Goal: Check status: Check status

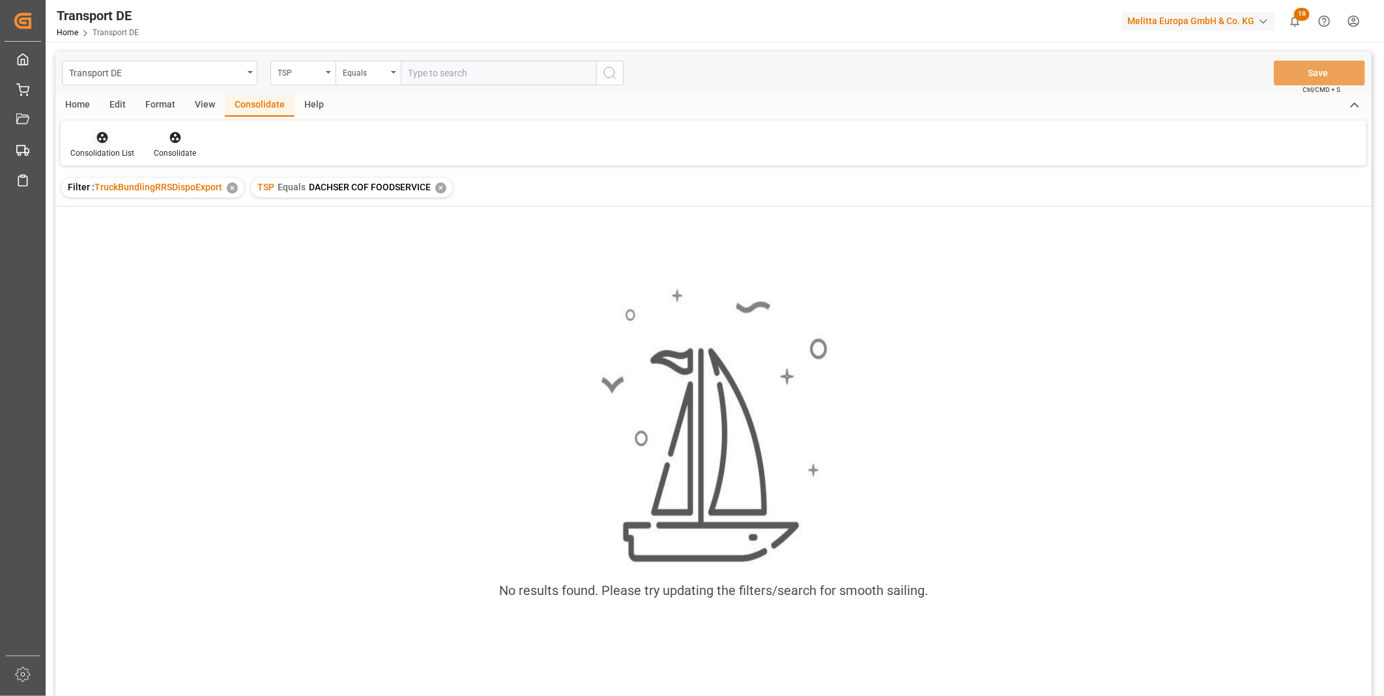
click at [121, 141] on div at bounding box center [102, 137] width 64 height 14
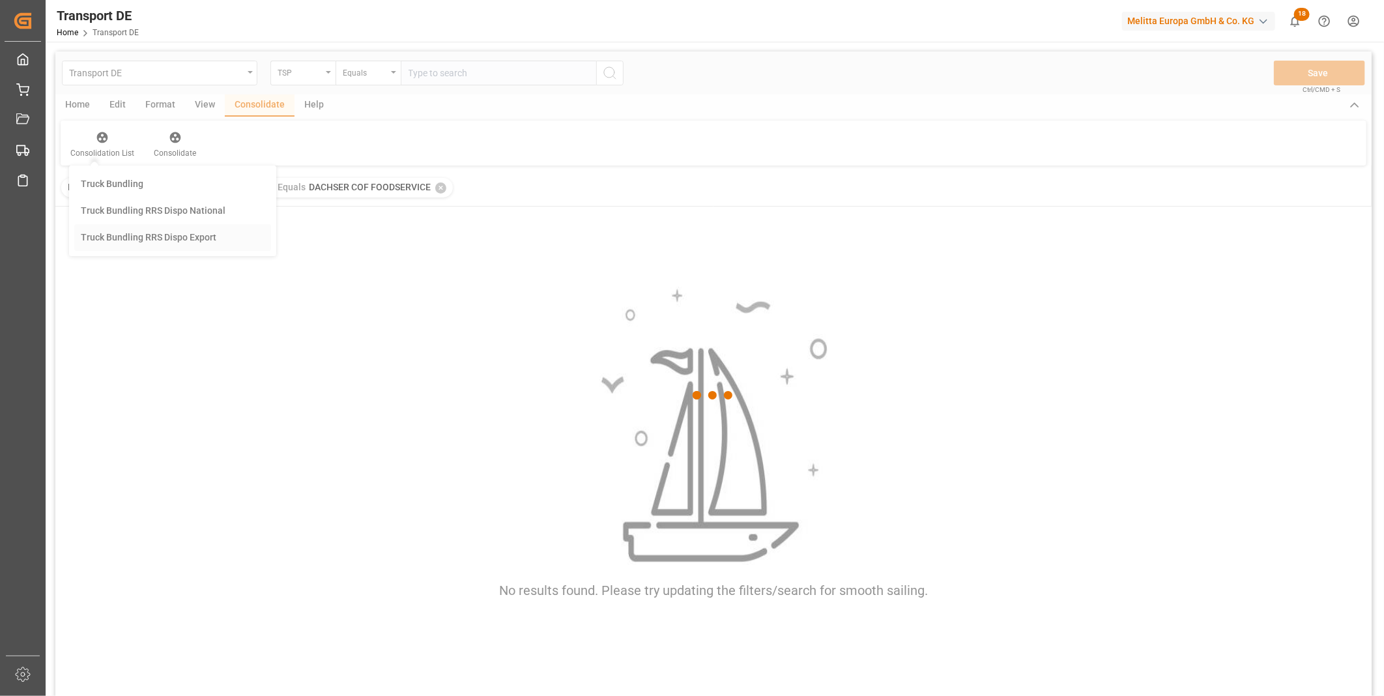
click at [177, 237] on div "Transport DE TSP Equals Save Ctrl/CMD + S Home Edit Format View Consolidate Hel…" at bounding box center [713, 390] width 1317 height 679
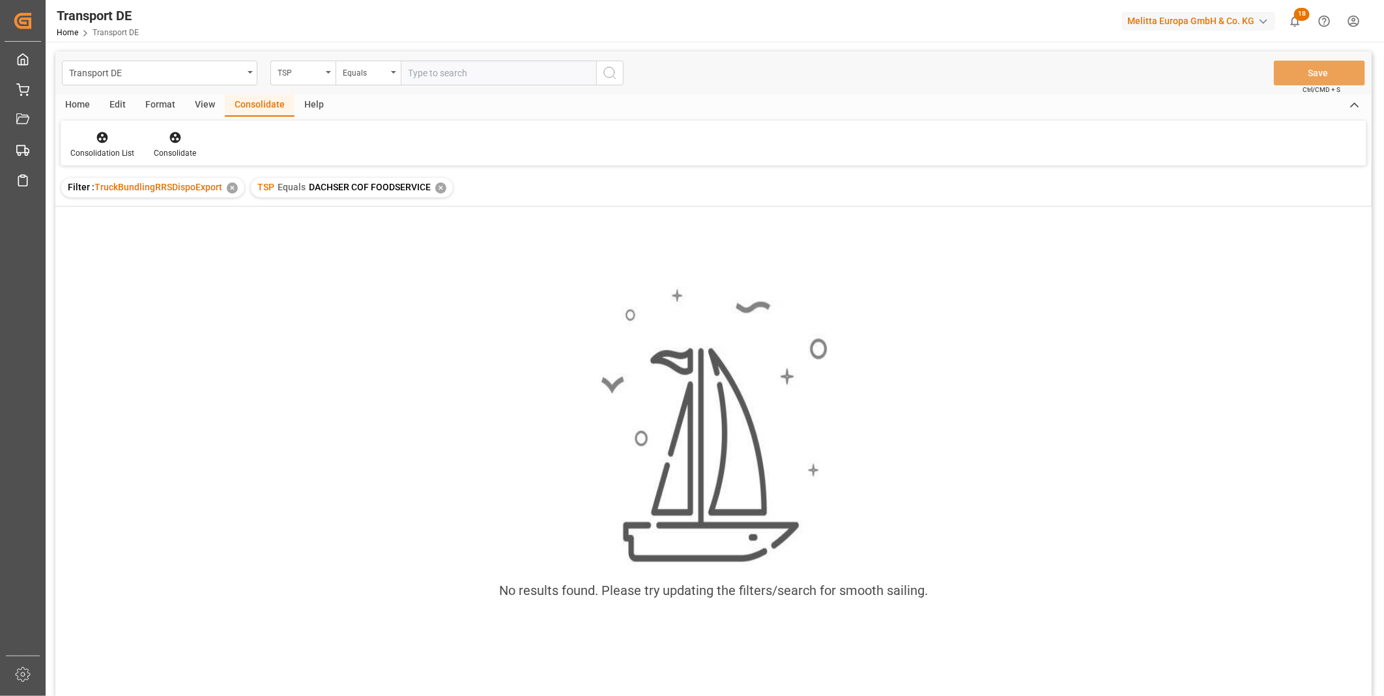
click at [440, 186] on div "✕" at bounding box center [440, 187] width 11 height 11
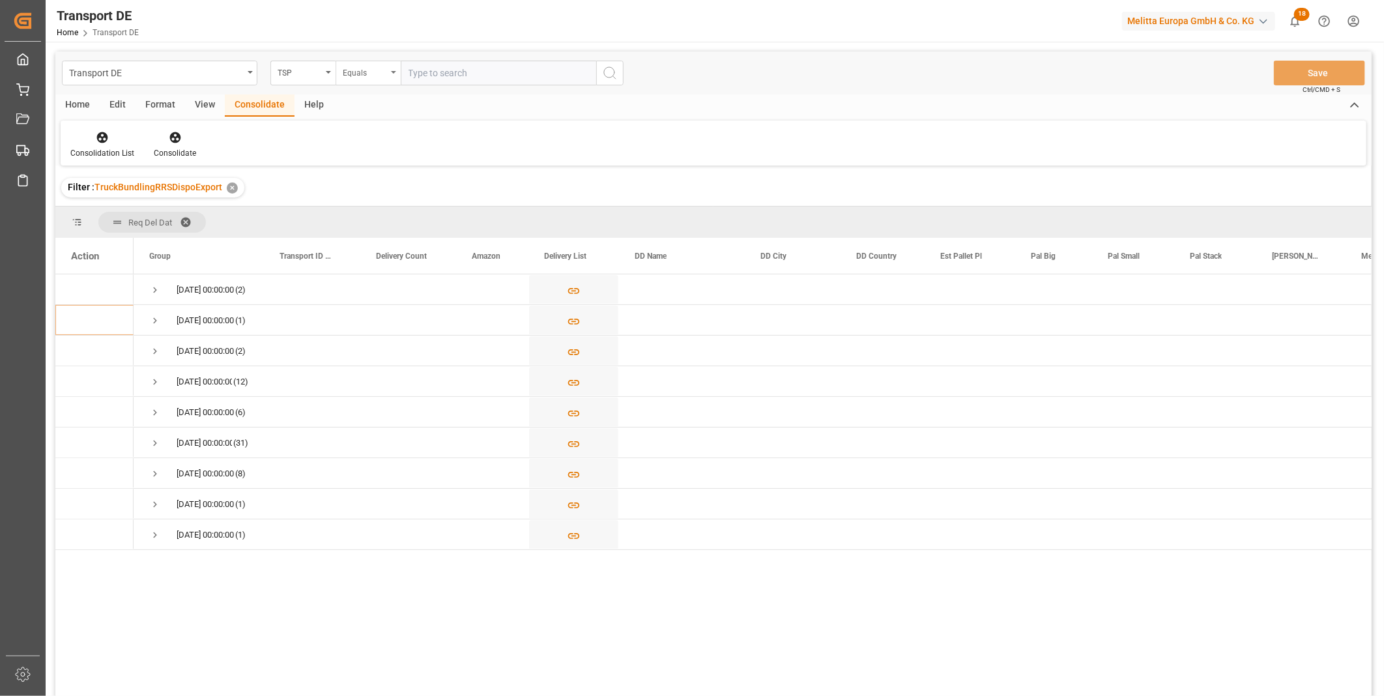
click at [378, 70] on div "Equals" at bounding box center [365, 71] width 44 height 15
click at [375, 216] on div "Starts with" at bounding box center [433, 214] width 194 height 27
type input "[PERSON_NAME]"
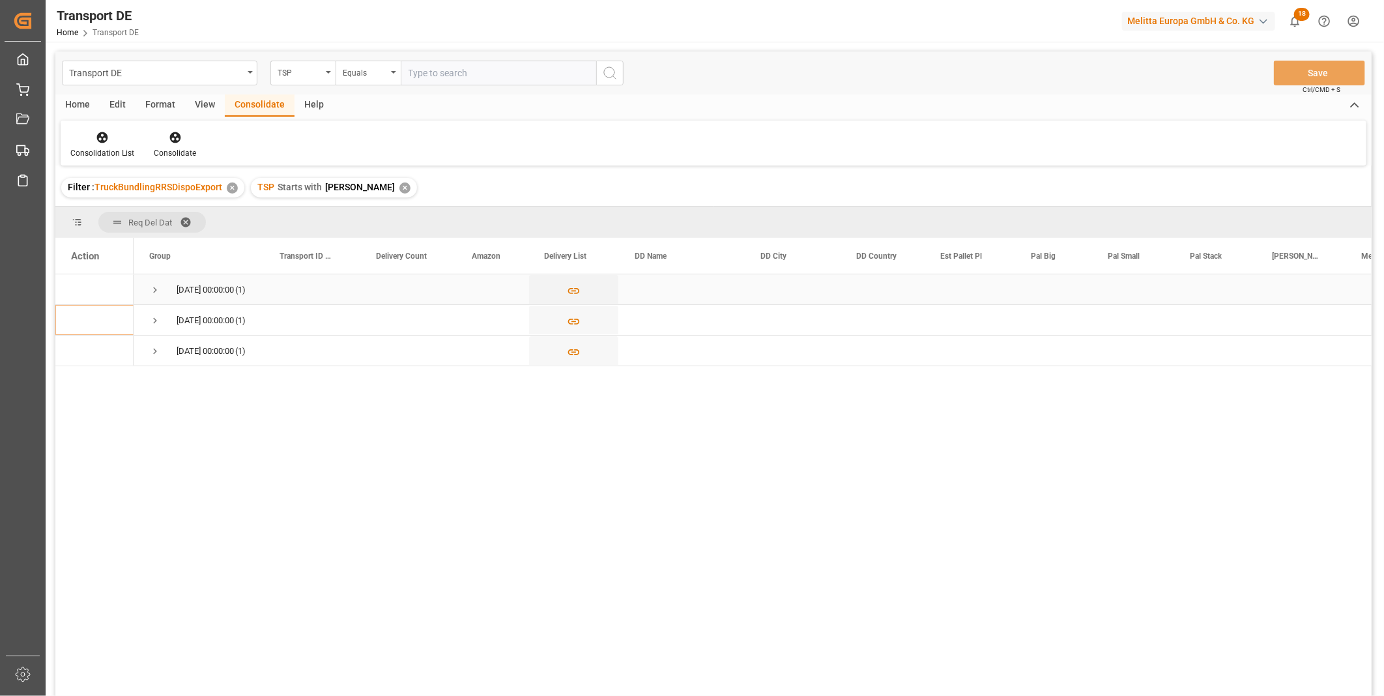
click at [164, 289] on span "[DATE] 00:00:00 (1)" at bounding box center [198, 289] width 99 height 29
click at [150, 293] on span "Press SPACE to select this row." at bounding box center [155, 290] width 12 height 12
click at [577, 321] on icon "Press SPACE to select this row." at bounding box center [574, 322] width 14 height 14
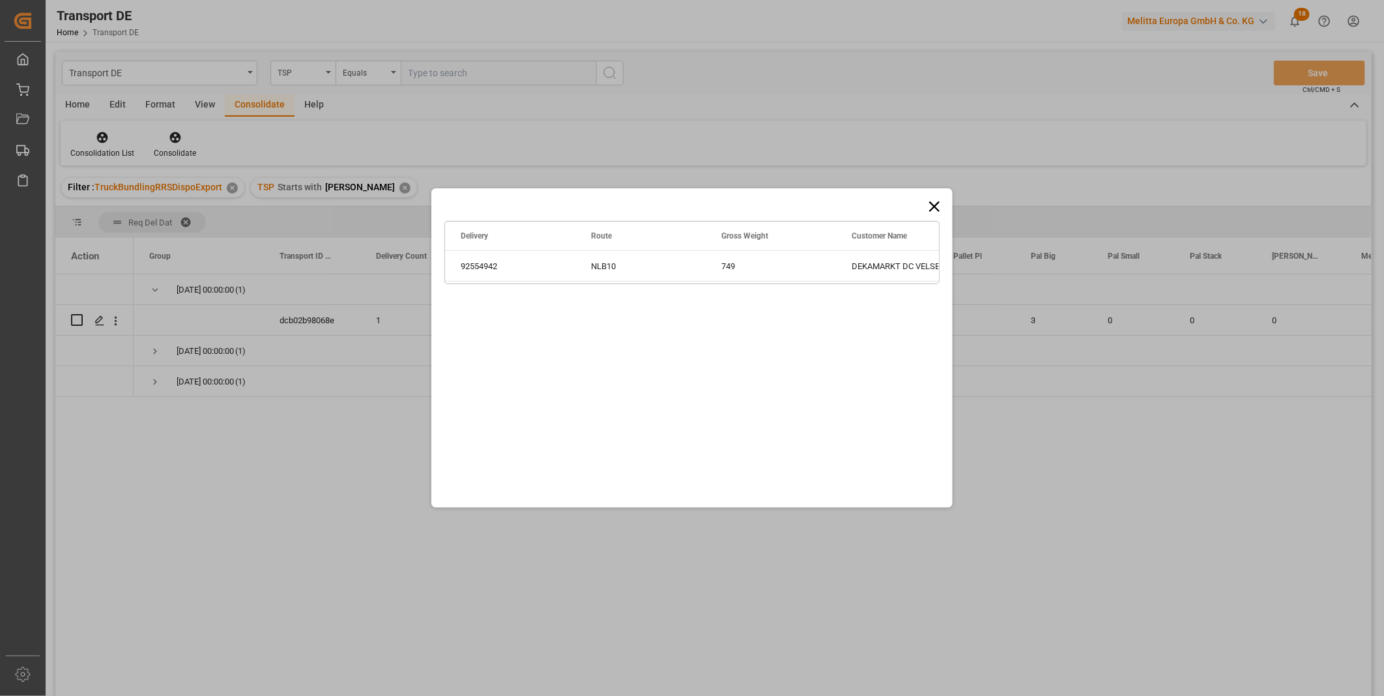
click at [925, 205] on icon at bounding box center [934, 206] width 18 height 18
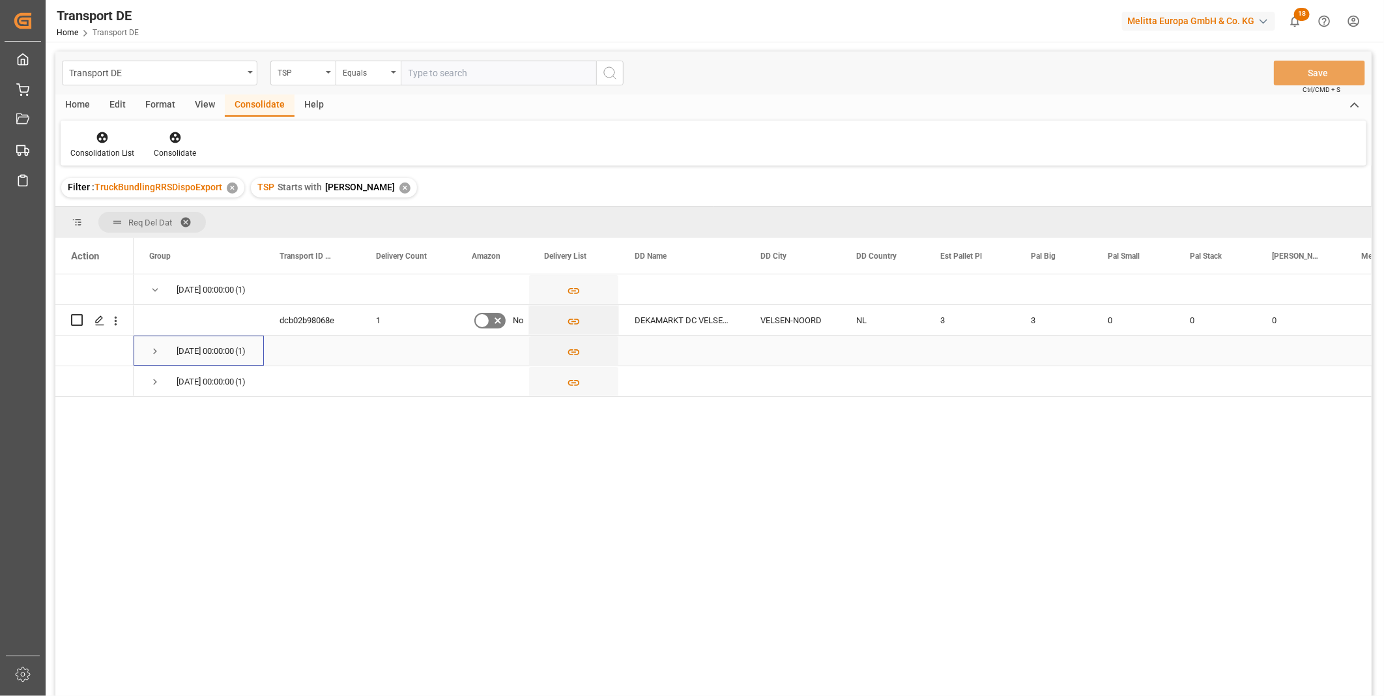
click at [149, 353] on span "Press SPACE to select this row." at bounding box center [155, 351] width 12 height 12
click at [151, 419] on span "Press SPACE to select this row." at bounding box center [155, 413] width 12 height 30
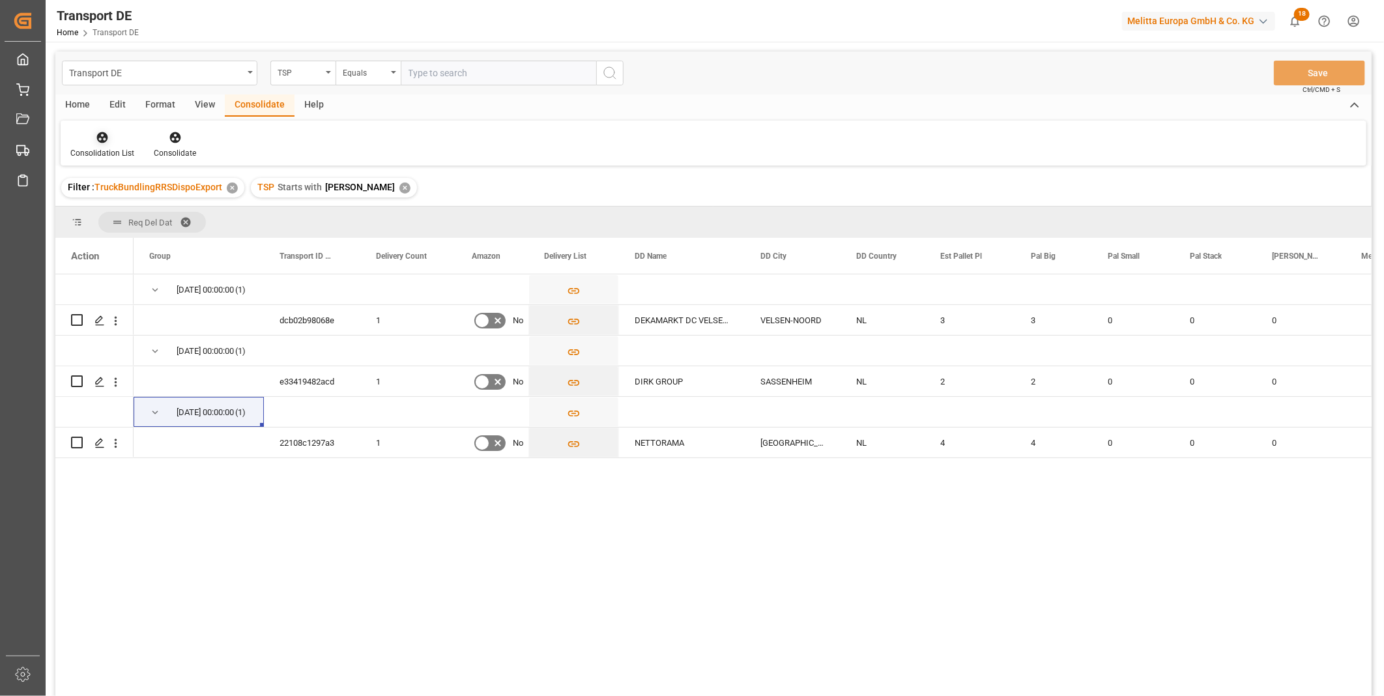
click at [103, 132] on icon at bounding box center [102, 137] width 11 height 11
click at [144, 235] on div "Transport DE TSP Equals Save Ctrl/CMD + S Home Edit Format View Consolidate Hel…" at bounding box center [713, 390] width 1317 height 679
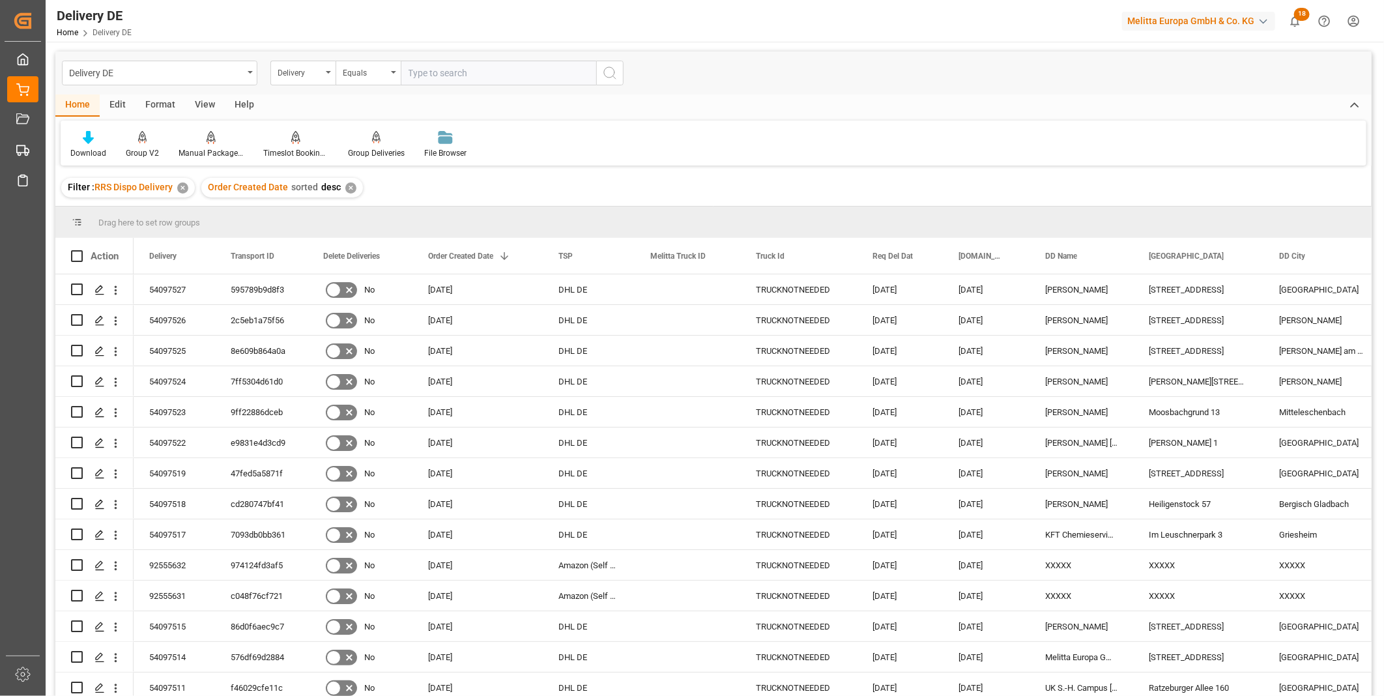
click at [476, 70] on input "text" at bounding box center [499, 73] width 196 height 25
paste input "92554439"
type input "92554439"
click at [617, 73] on icon "search button" at bounding box center [610, 73] width 16 height 16
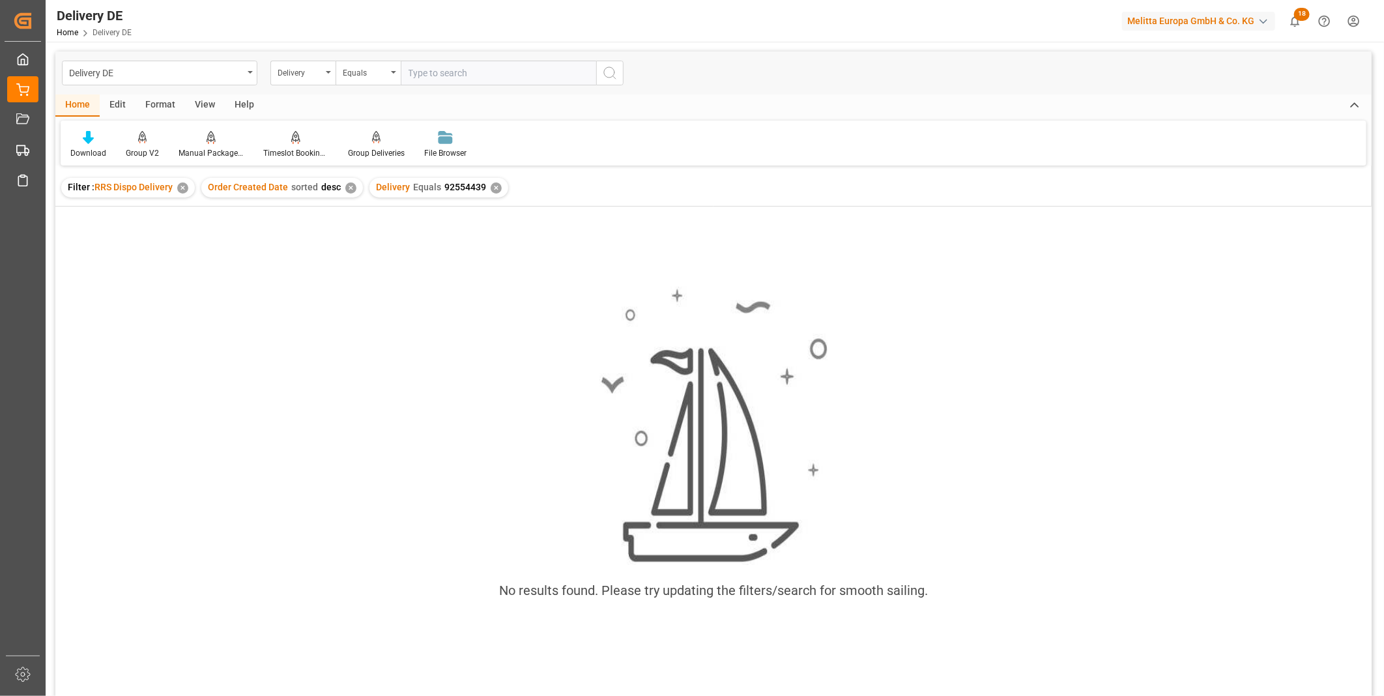
click at [497, 185] on div "✕" at bounding box center [496, 187] width 11 height 11
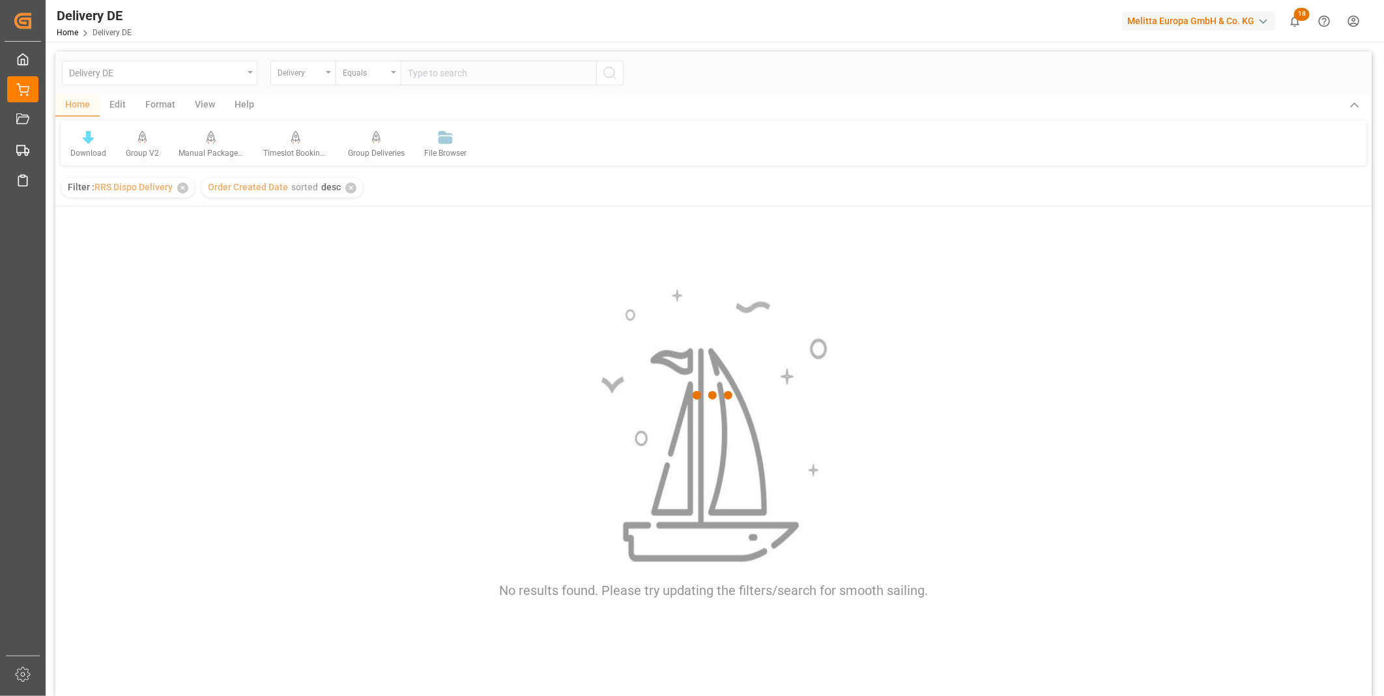
click at [463, 92] on div at bounding box center [713, 395] width 1317 height 688
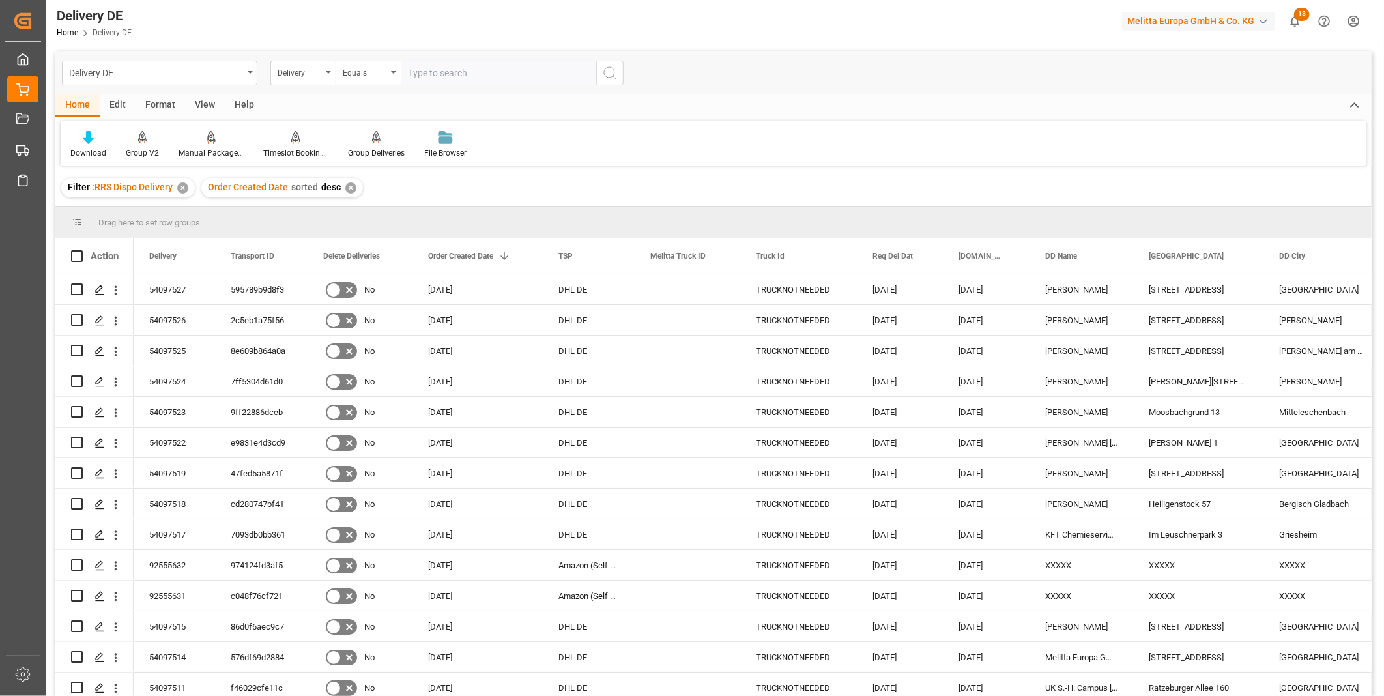
click at [454, 74] on input "text" at bounding box center [499, 73] width 196 height 25
paste input "92554439"
type input "92554439"
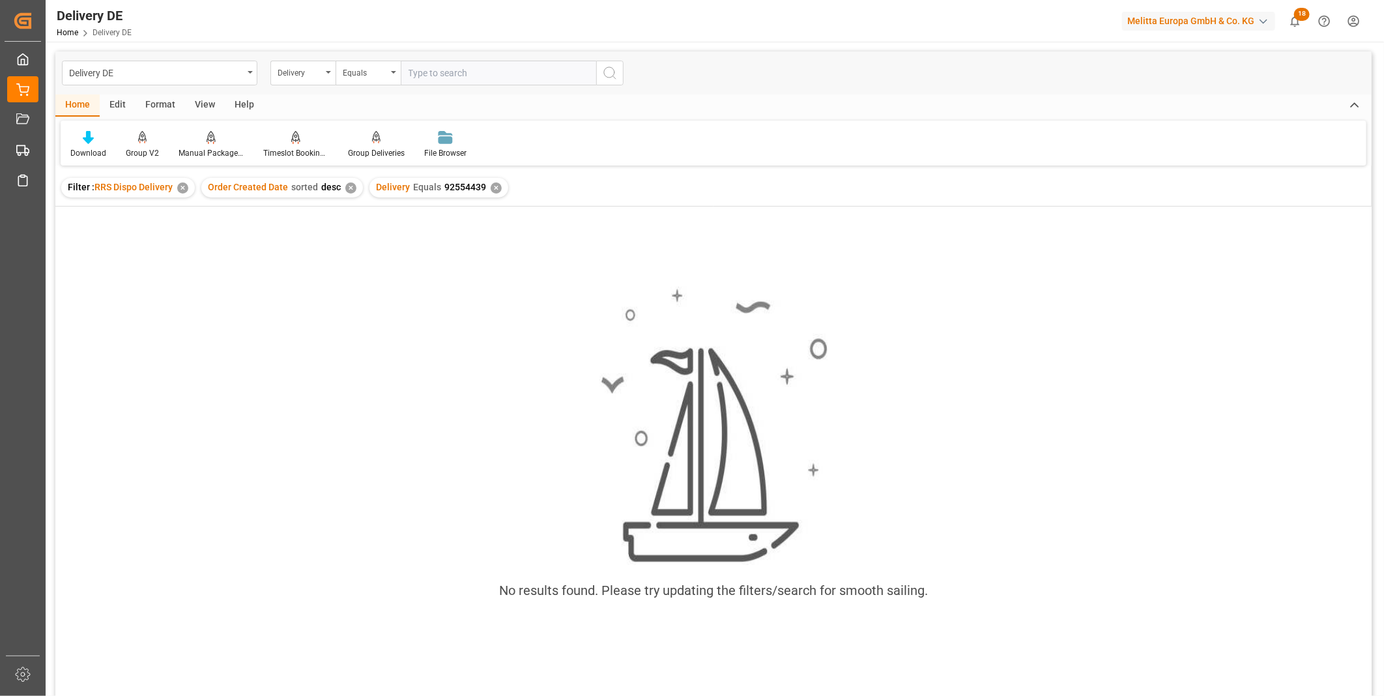
click at [495, 183] on div "✕" at bounding box center [496, 187] width 11 height 11
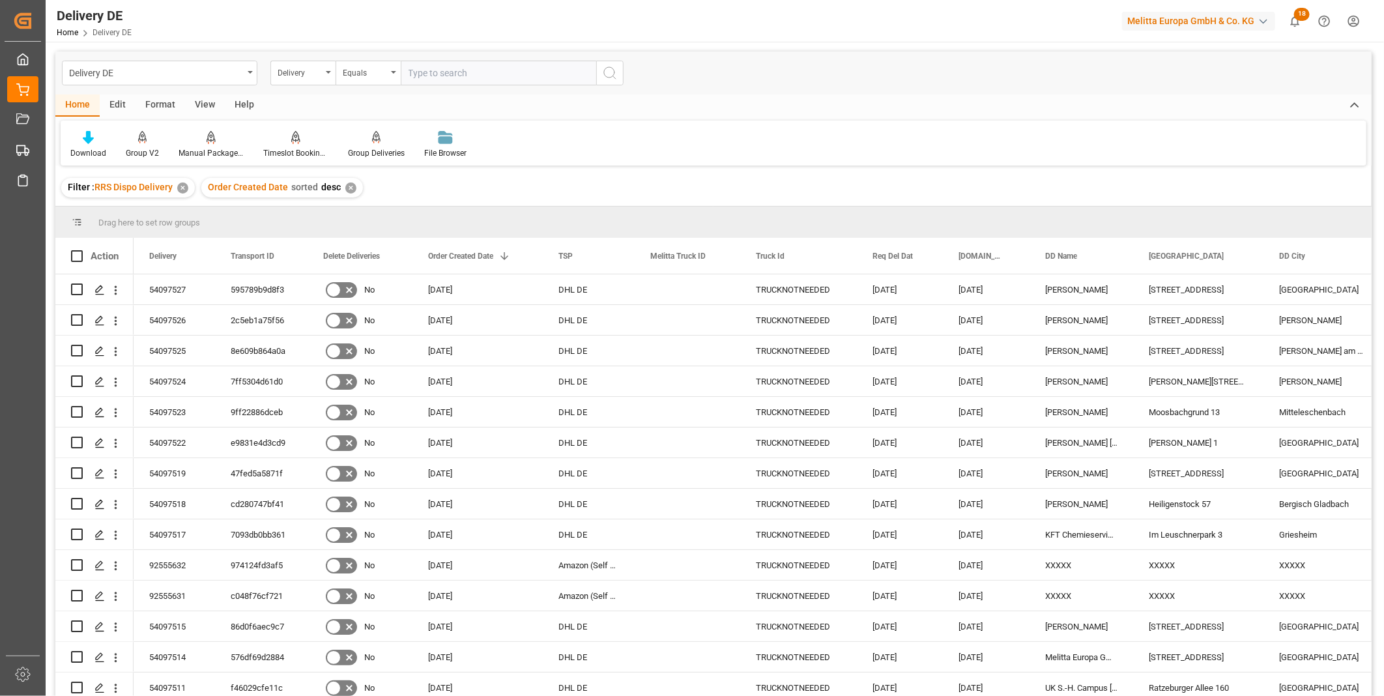
click at [456, 65] on input "text" at bounding box center [499, 73] width 196 height 25
paste input "92555320"
type input "92555320"
click at [600, 80] on button "search button" at bounding box center [609, 73] width 27 height 25
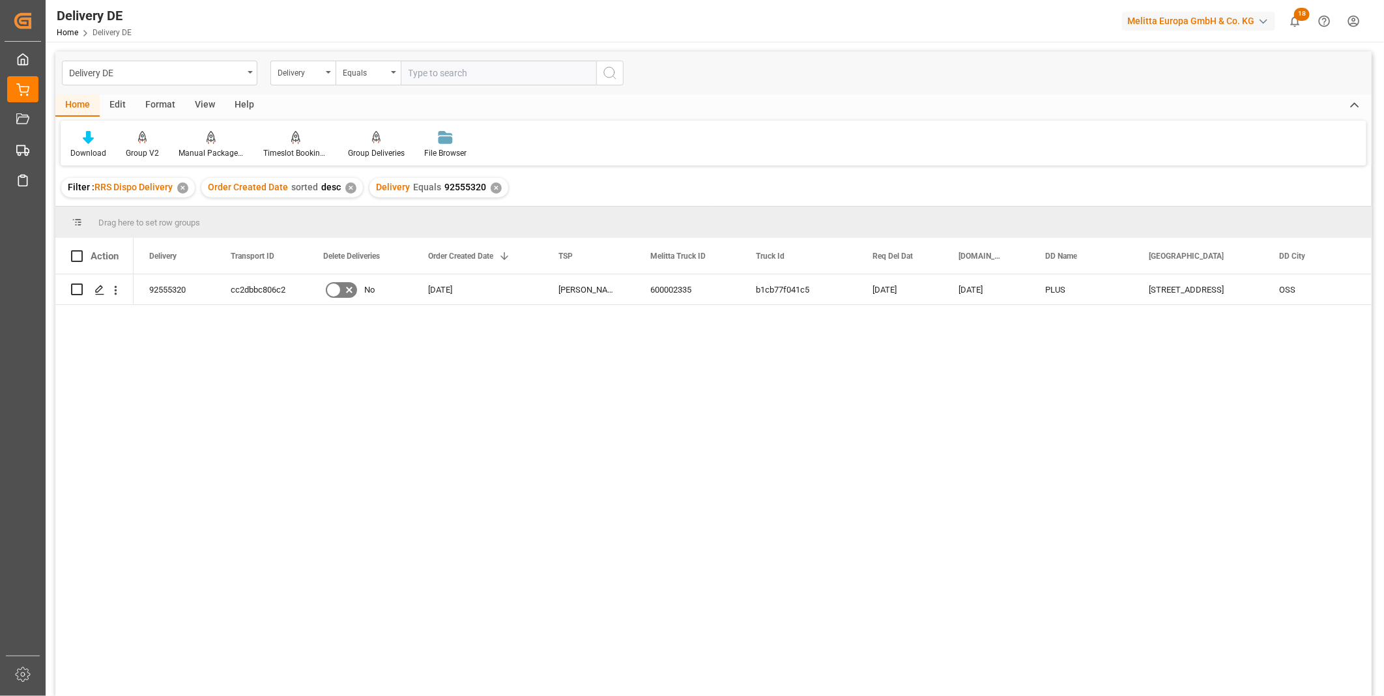
click at [491, 188] on div "✕" at bounding box center [496, 187] width 11 height 11
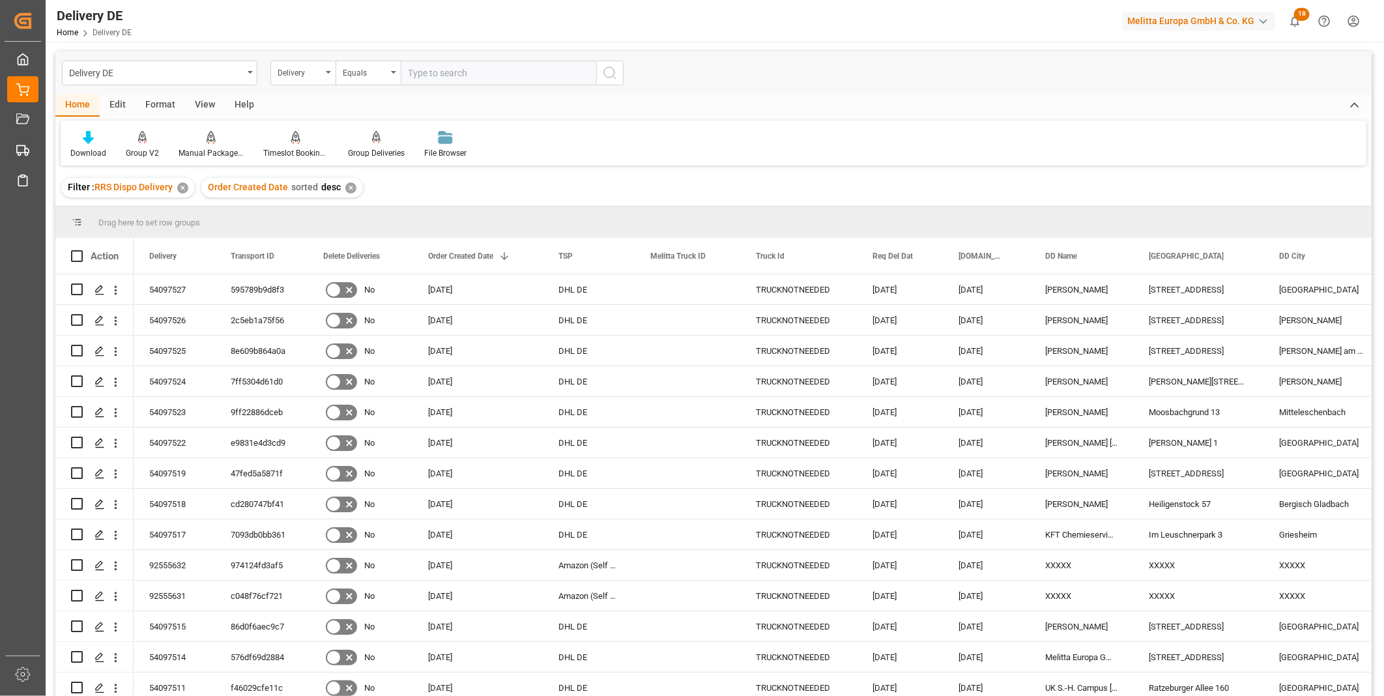
click at [425, 69] on input "text" at bounding box center [499, 73] width 196 height 25
paste input "92554439"
type input "92554439"
